Goal: Navigation & Orientation: Find specific page/section

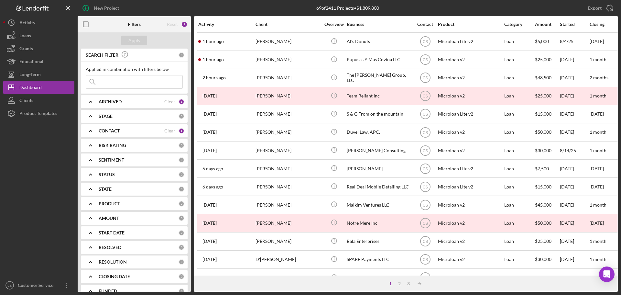
drag, startPoint x: 46, startPoint y: 172, endPoint x: 45, endPoint y: 166, distance: 6.2
click at [46, 172] on div at bounding box center [38, 199] width 71 height 159
click at [29, 71] on div "Long-Term" at bounding box center [29, 75] width 21 height 15
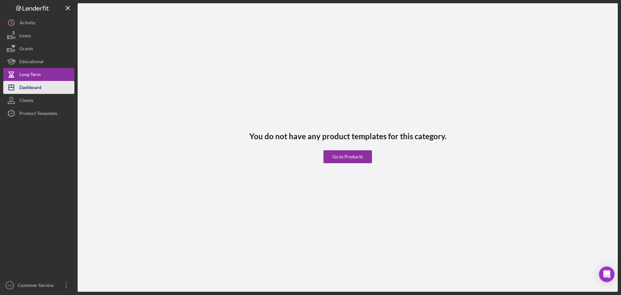
click at [30, 84] on div "Dashboard" at bounding box center [30, 88] width 22 height 15
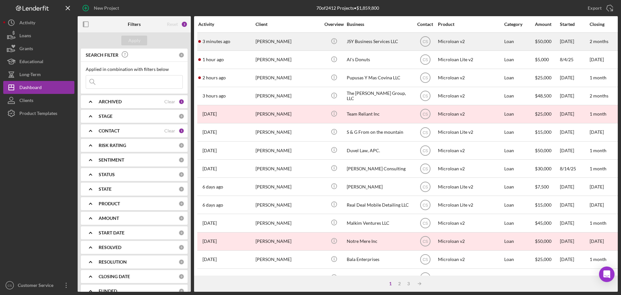
click at [308, 41] on div "[PERSON_NAME]" at bounding box center [288, 41] width 65 height 17
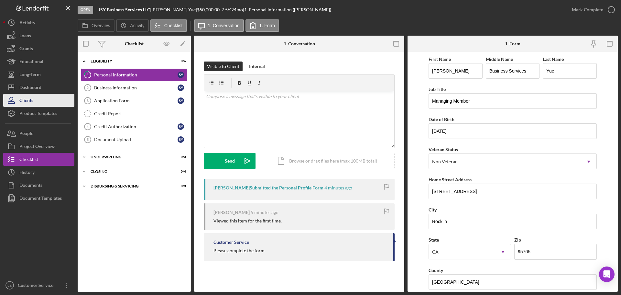
click at [40, 94] on button "Clients" at bounding box center [38, 100] width 71 height 13
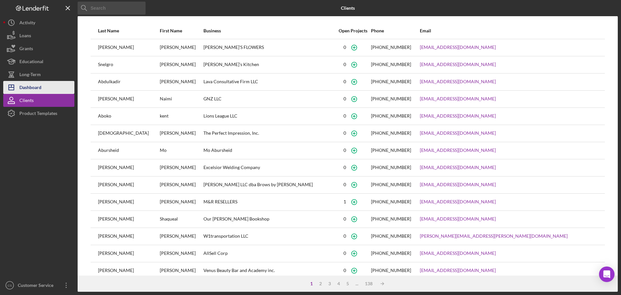
click at [41, 89] on div "Dashboard" at bounding box center [30, 88] width 22 height 15
